Goal: Task Accomplishment & Management: Use online tool/utility

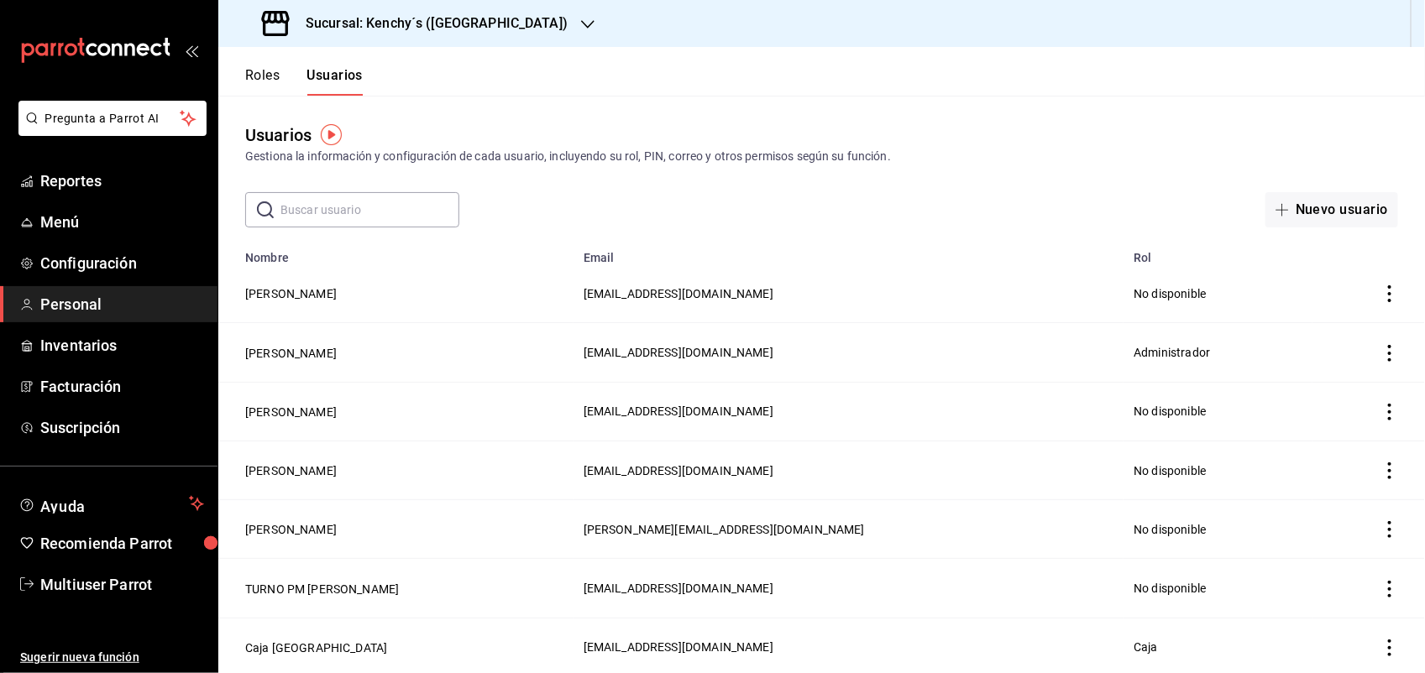
click at [581, 21] on icon "button" at bounding box center [587, 24] width 13 height 13
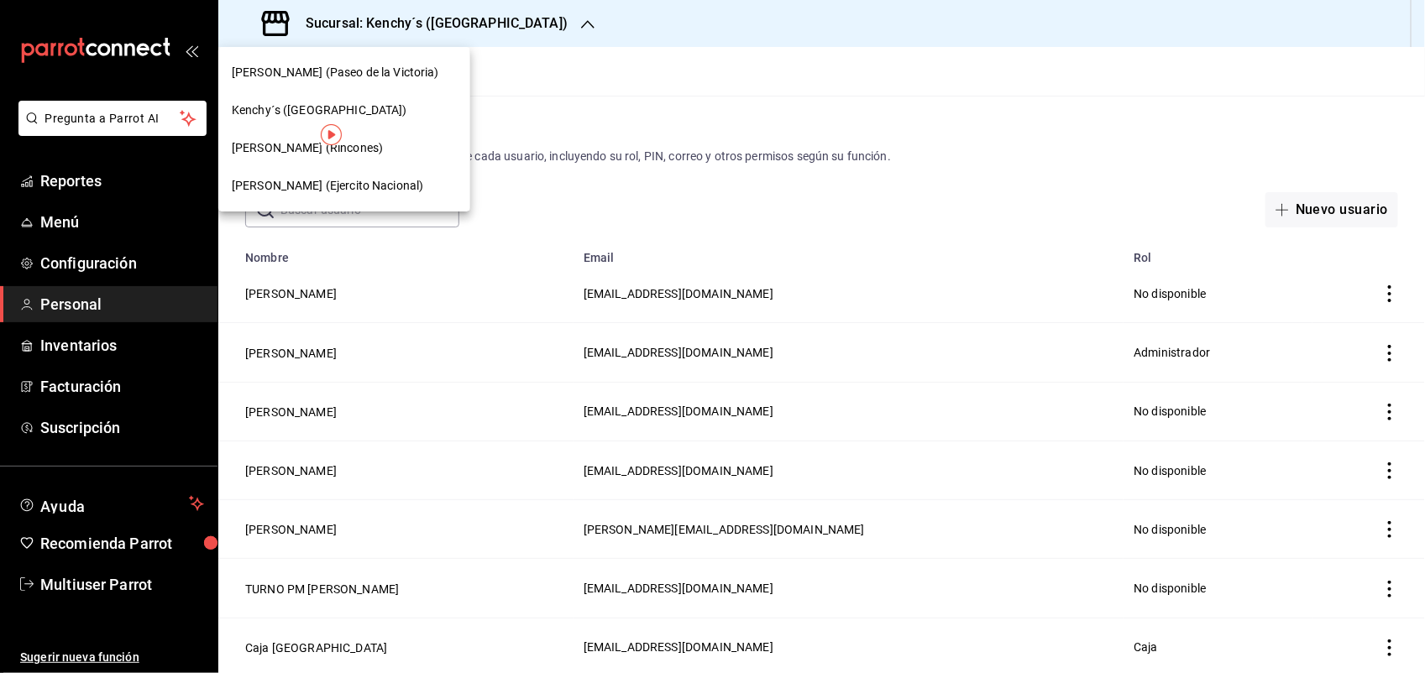
click at [388, 112] on div "Kenchy´s ([GEOGRAPHIC_DATA])" at bounding box center [344, 111] width 225 height 18
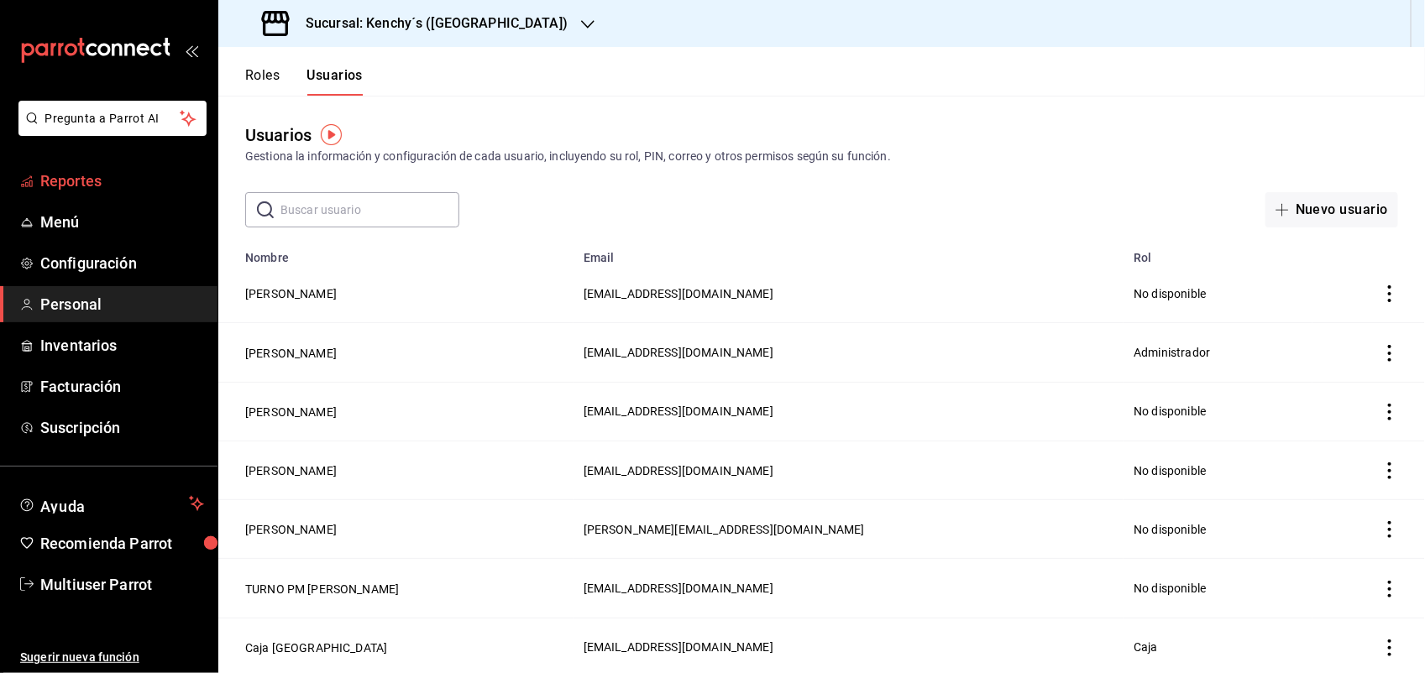
click at [98, 175] on span "Reportes" at bounding box center [122, 181] width 164 height 23
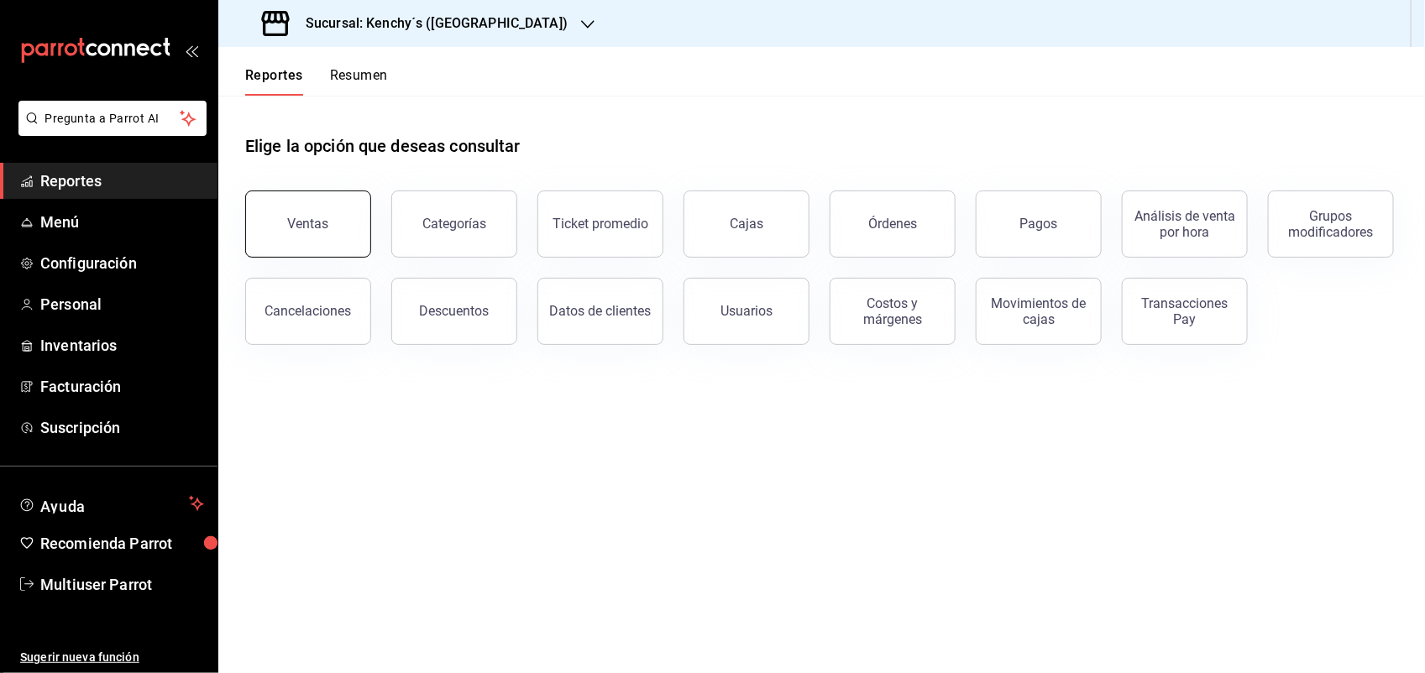
click at [312, 236] on button "Ventas" at bounding box center [308, 224] width 126 height 67
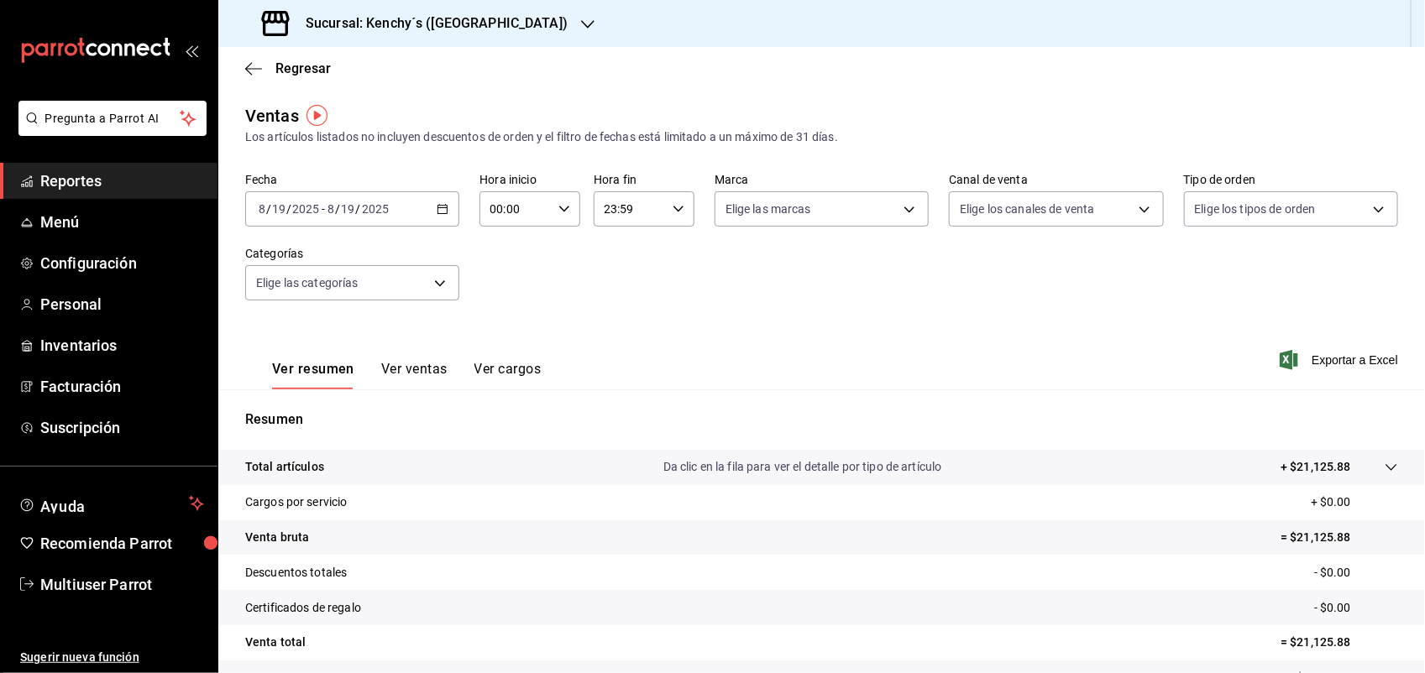
click at [443, 210] on \(Stroke\) "button" at bounding box center [442, 209] width 10 height 9
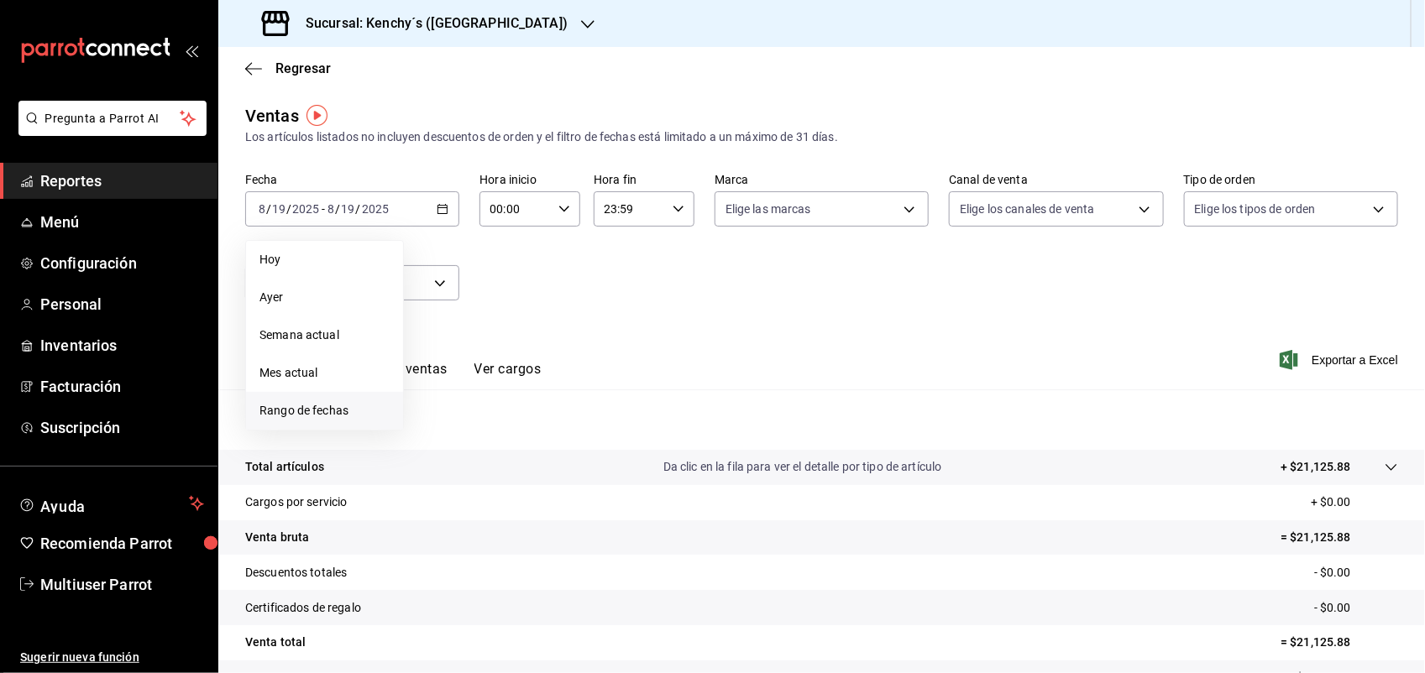
click at [353, 407] on span "Rango de fechas" at bounding box center [324, 411] width 130 height 18
click at [467, 392] on abbr "12" at bounding box center [468, 395] width 11 height 12
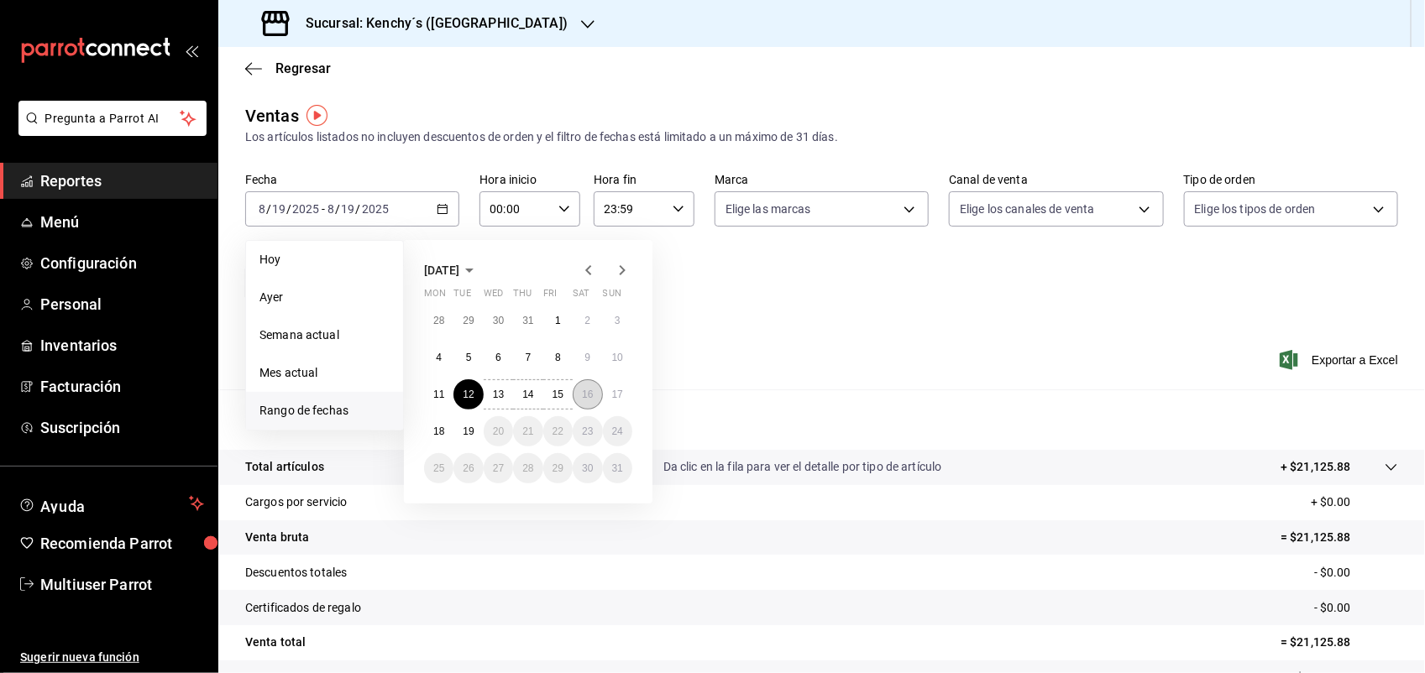
click at [586, 393] on abbr "16" at bounding box center [587, 395] width 11 height 12
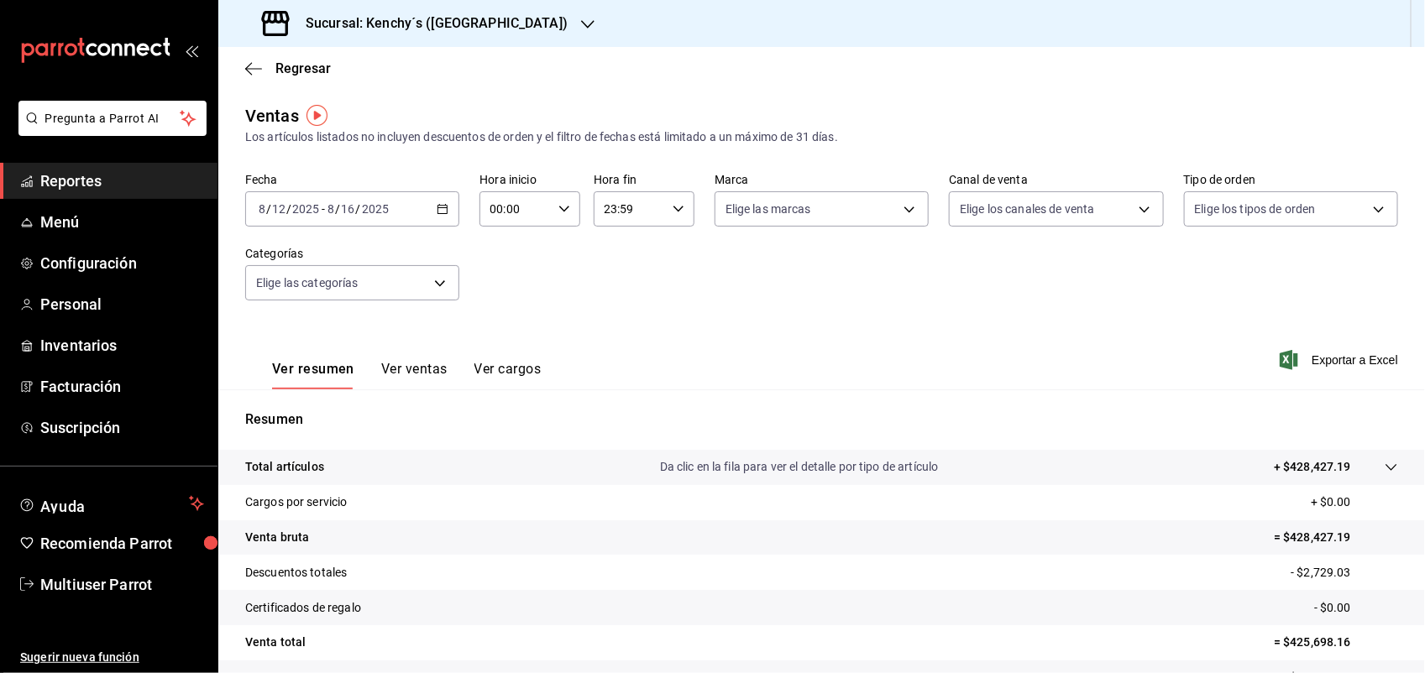
click at [434, 368] on button "Ver ventas" at bounding box center [414, 375] width 66 height 29
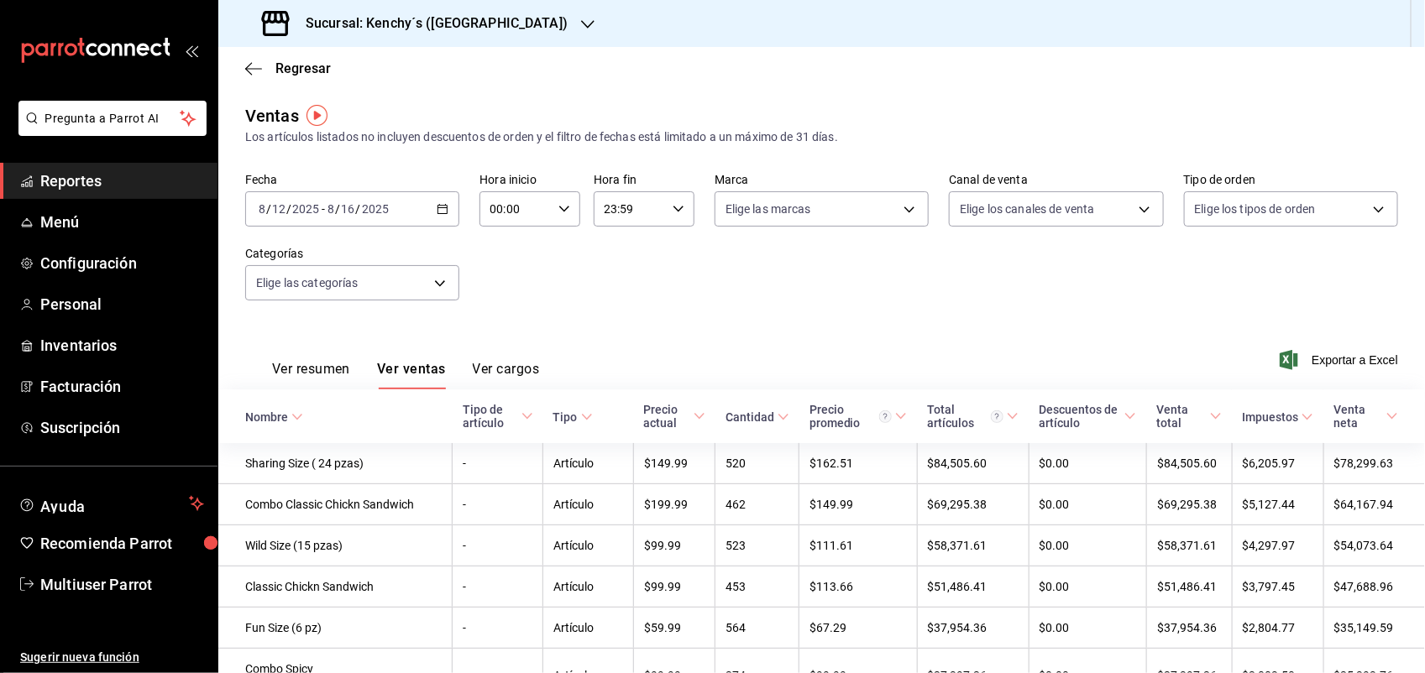
click at [294, 414] on icon at bounding box center [297, 417] width 12 height 12
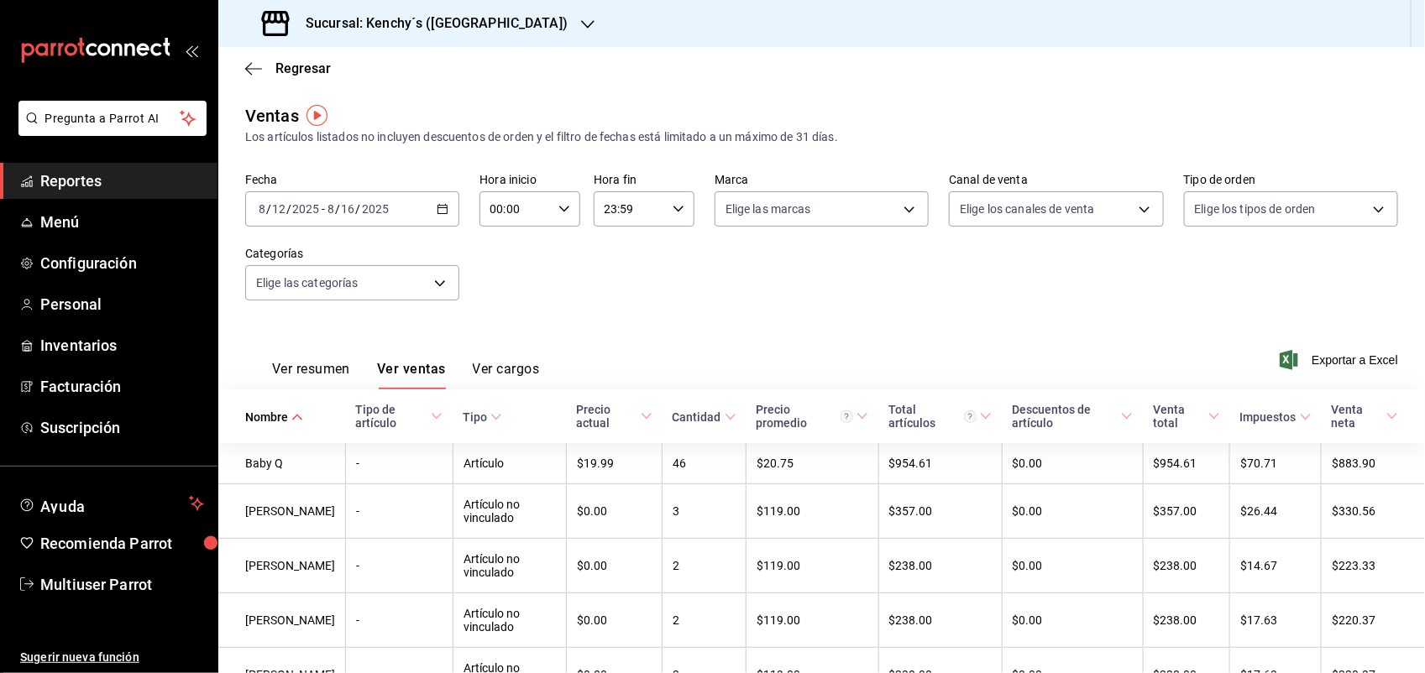
click at [294, 414] on icon at bounding box center [297, 417] width 12 height 12
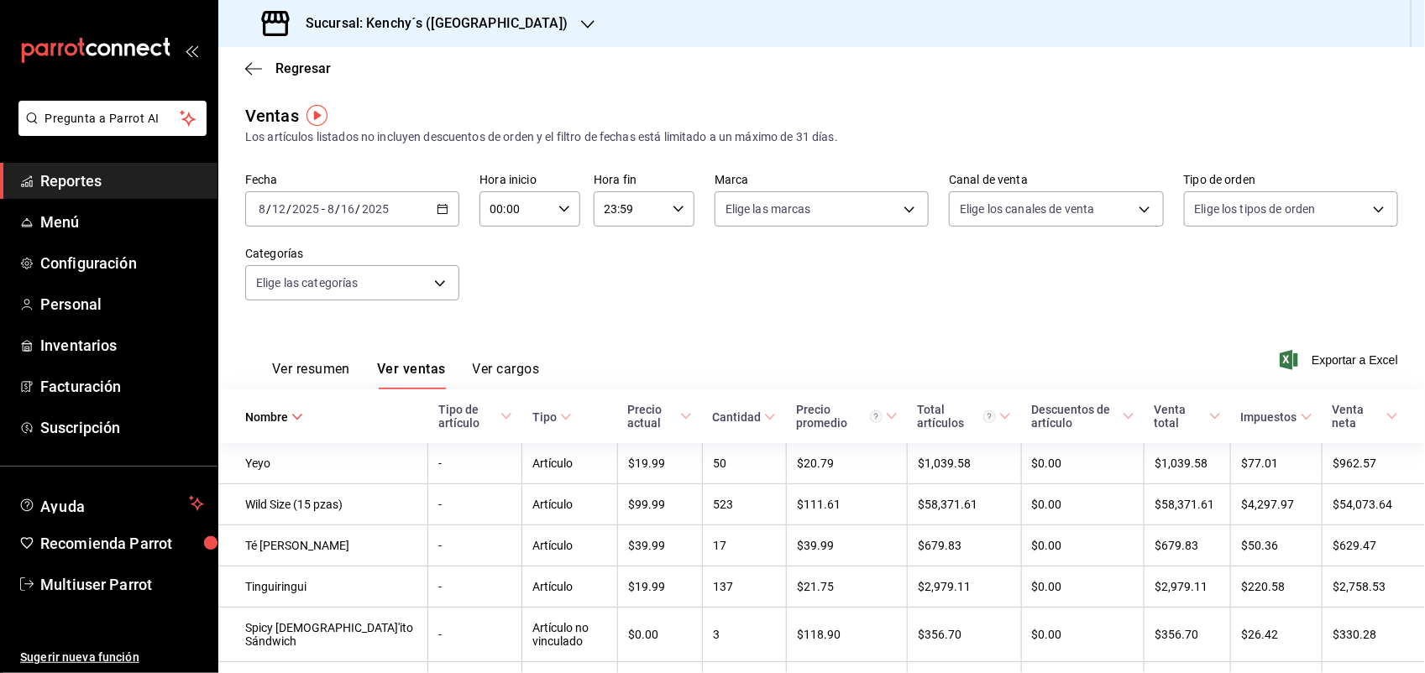
click at [294, 414] on icon at bounding box center [297, 417] width 12 height 12
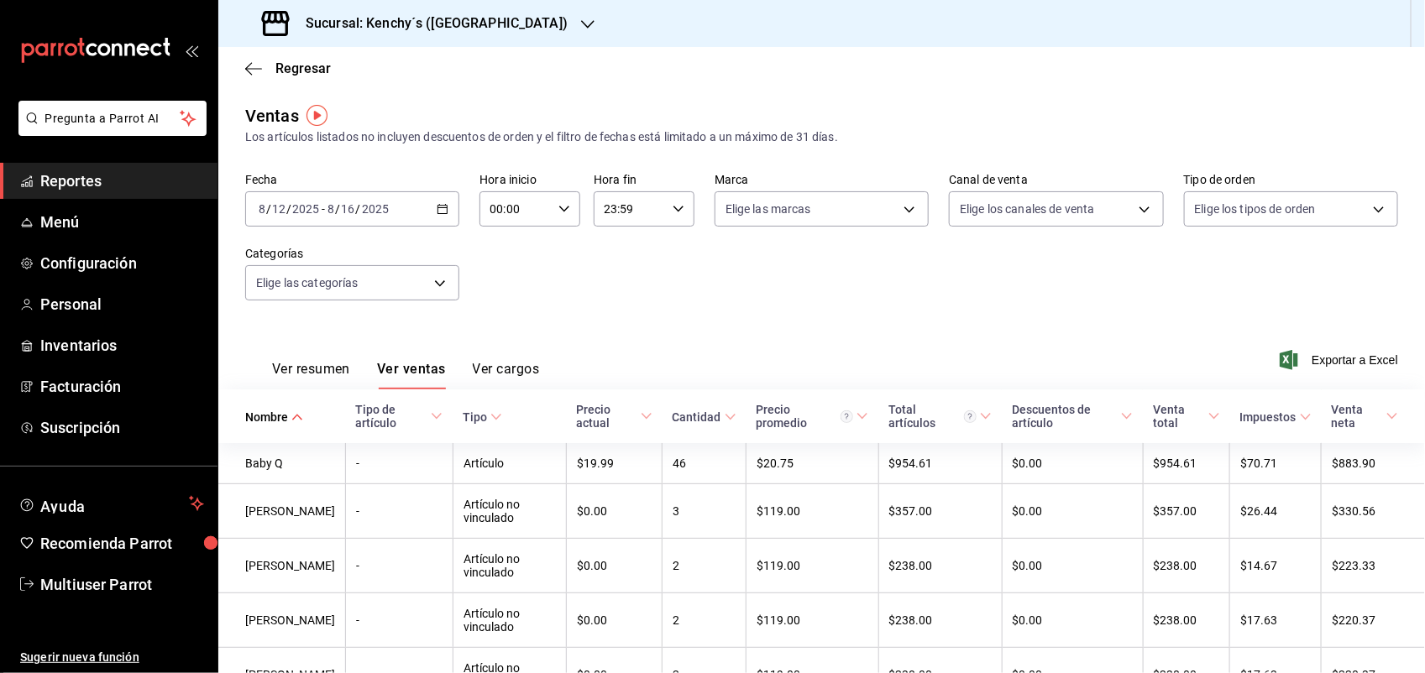
click at [724, 416] on \(Stroke\) at bounding box center [729, 417] width 10 height 6
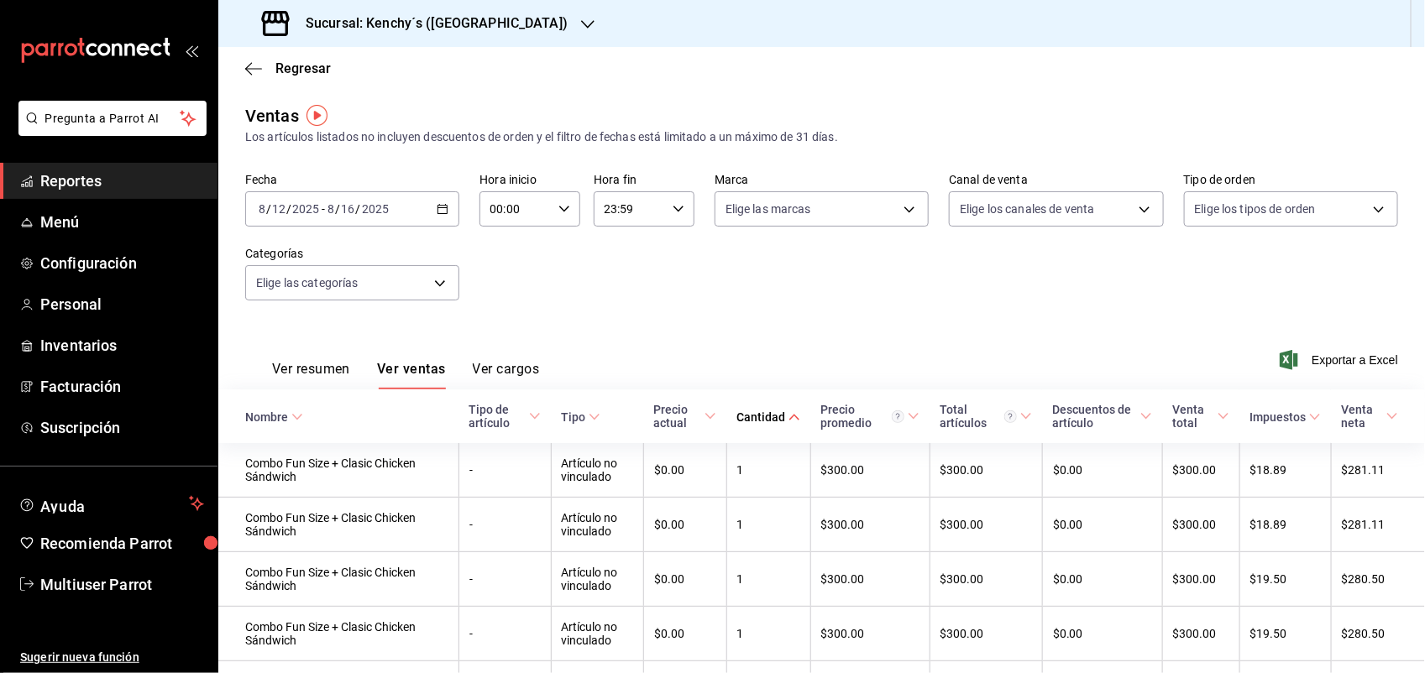
click at [788, 416] on icon at bounding box center [794, 417] width 12 height 12
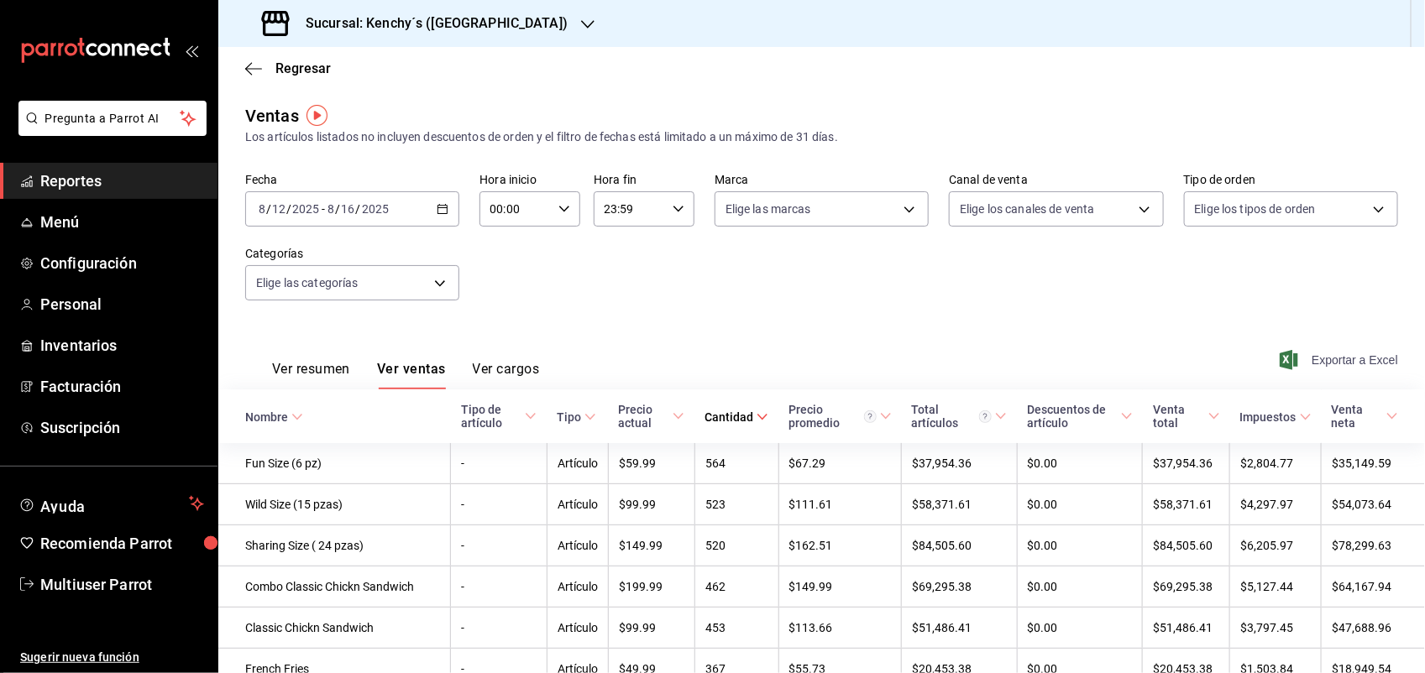
click at [1310, 357] on span "Exportar a Excel" at bounding box center [1340, 360] width 115 height 20
